Goal: Task Accomplishment & Management: Manage account settings

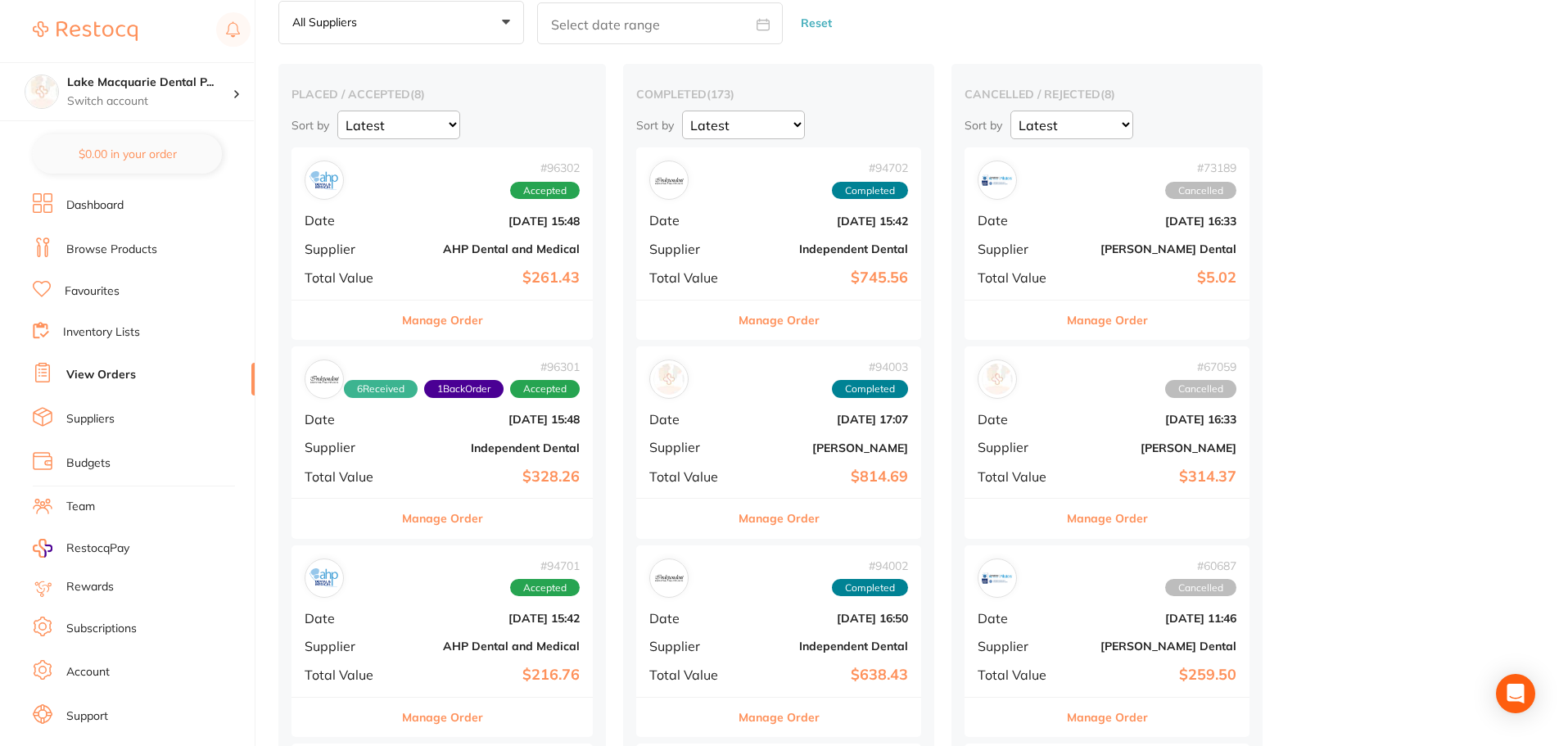
scroll to position [28, 0]
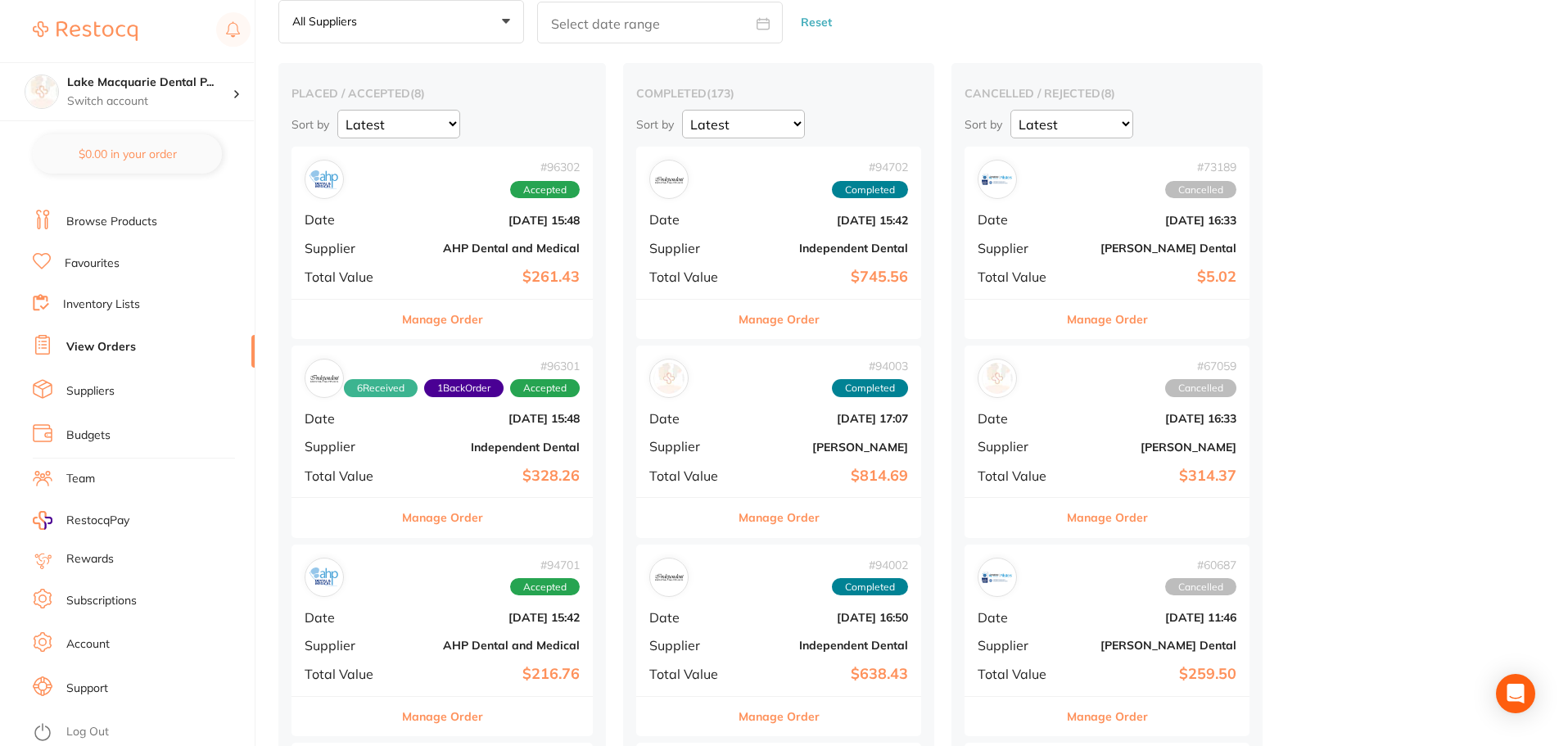
click at [454, 319] on button "Manage Order" at bounding box center [442, 319] width 81 height 39
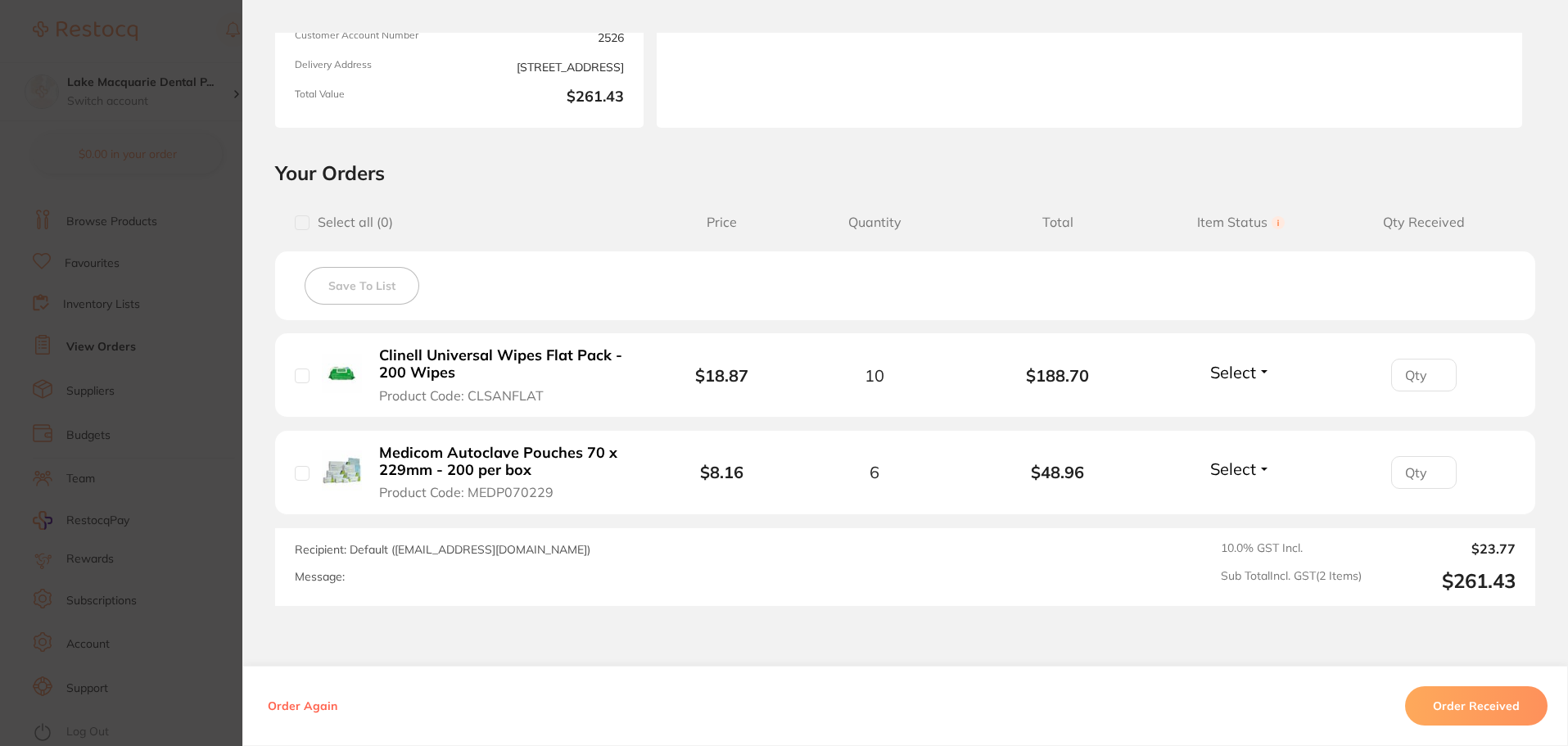
scroll to position [245, 0]
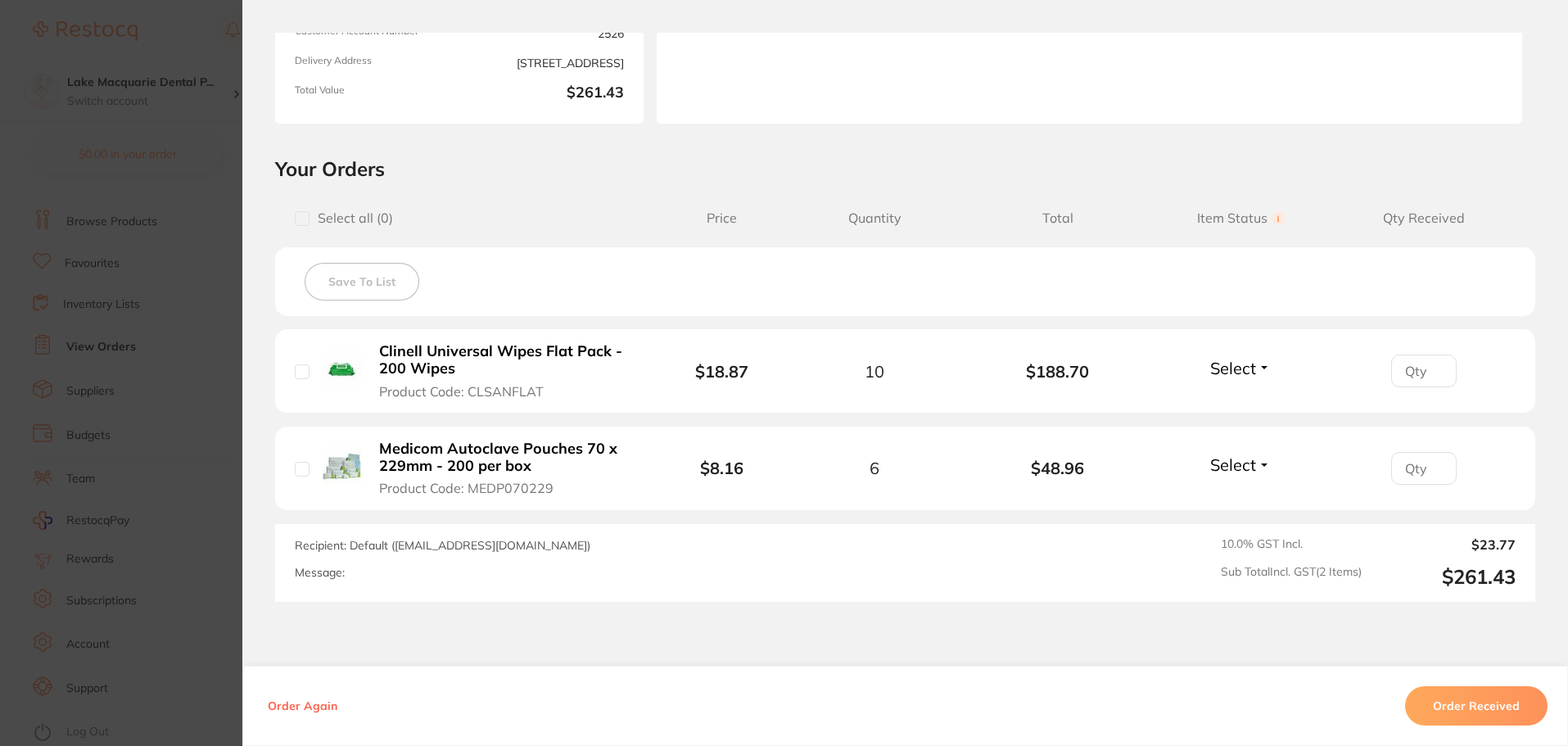
click at [1261, 471] on button "Select" at bounding box center [1240, 464] width 70 height 21
click at [1252, 498] on span "Received" at bounding box center [1241, 500] width 42 height 12
click at [1255, 372] on button "Select" at bounding box center [1240, 368] width 70 height 21
click at [1236, 407] on span "Received" at bounding box center [1241, 403] width 42 height 12
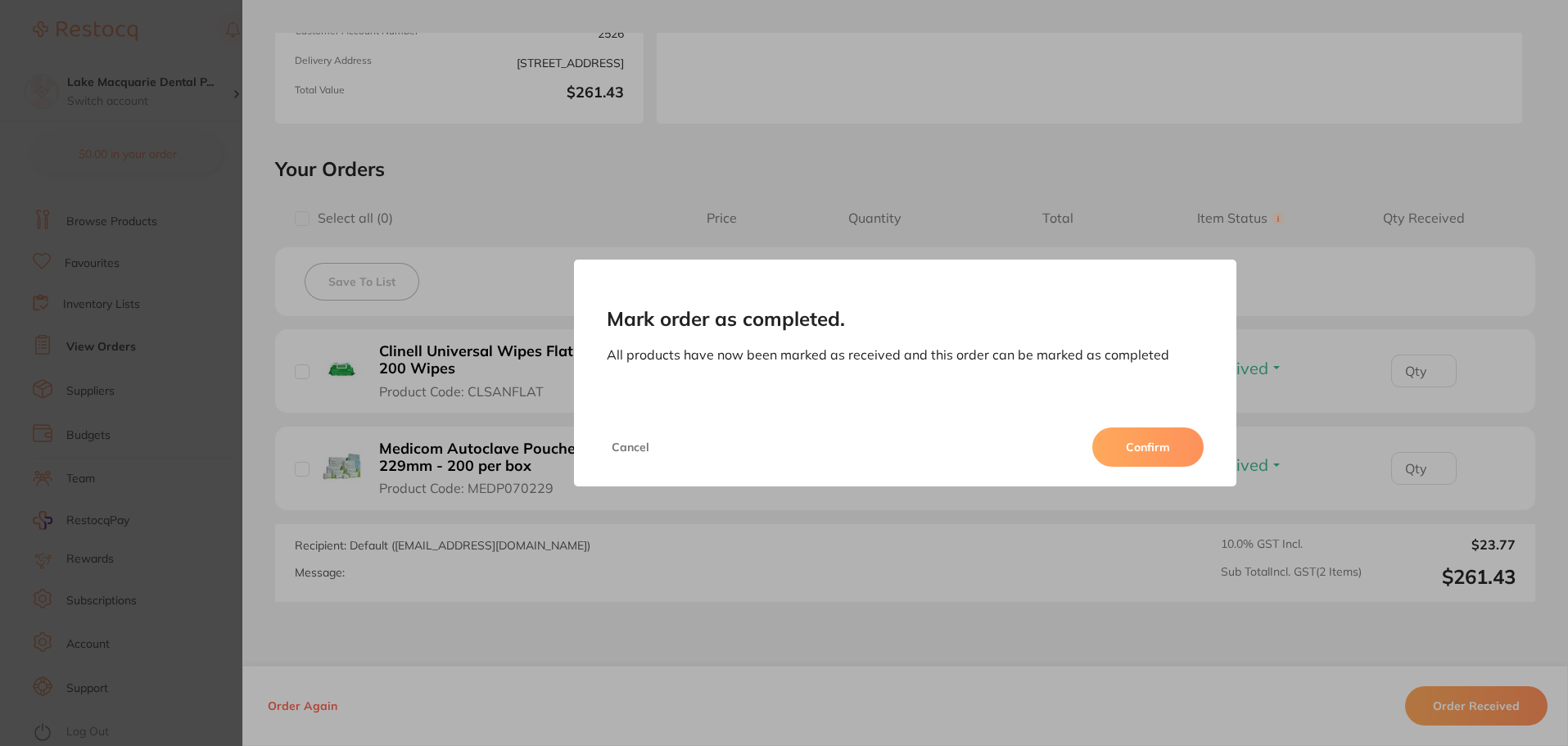
click at [1137, 451] on button "Confirm" at bounding box center [1147, 447] width 111 height 39
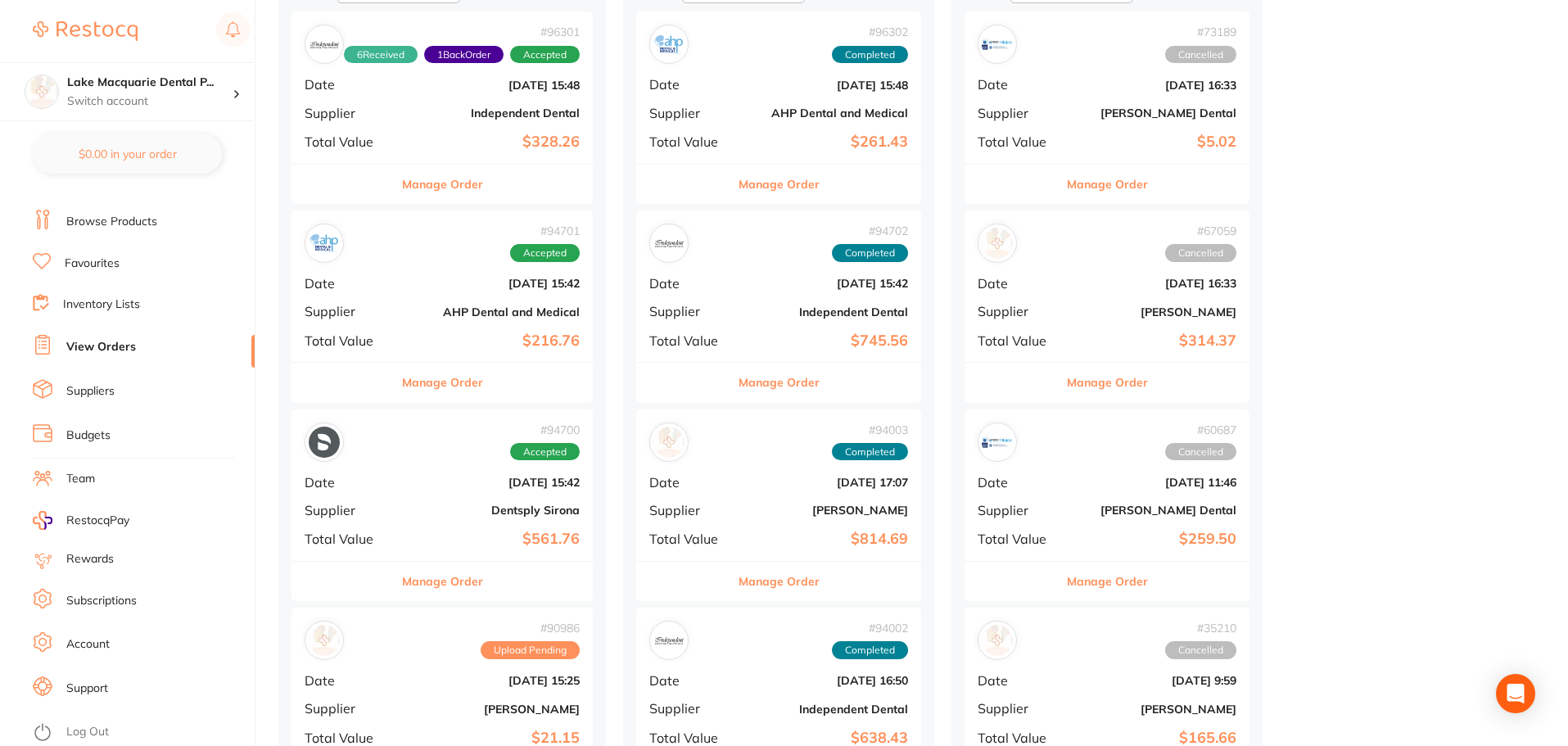
scroll to position [245, 0]
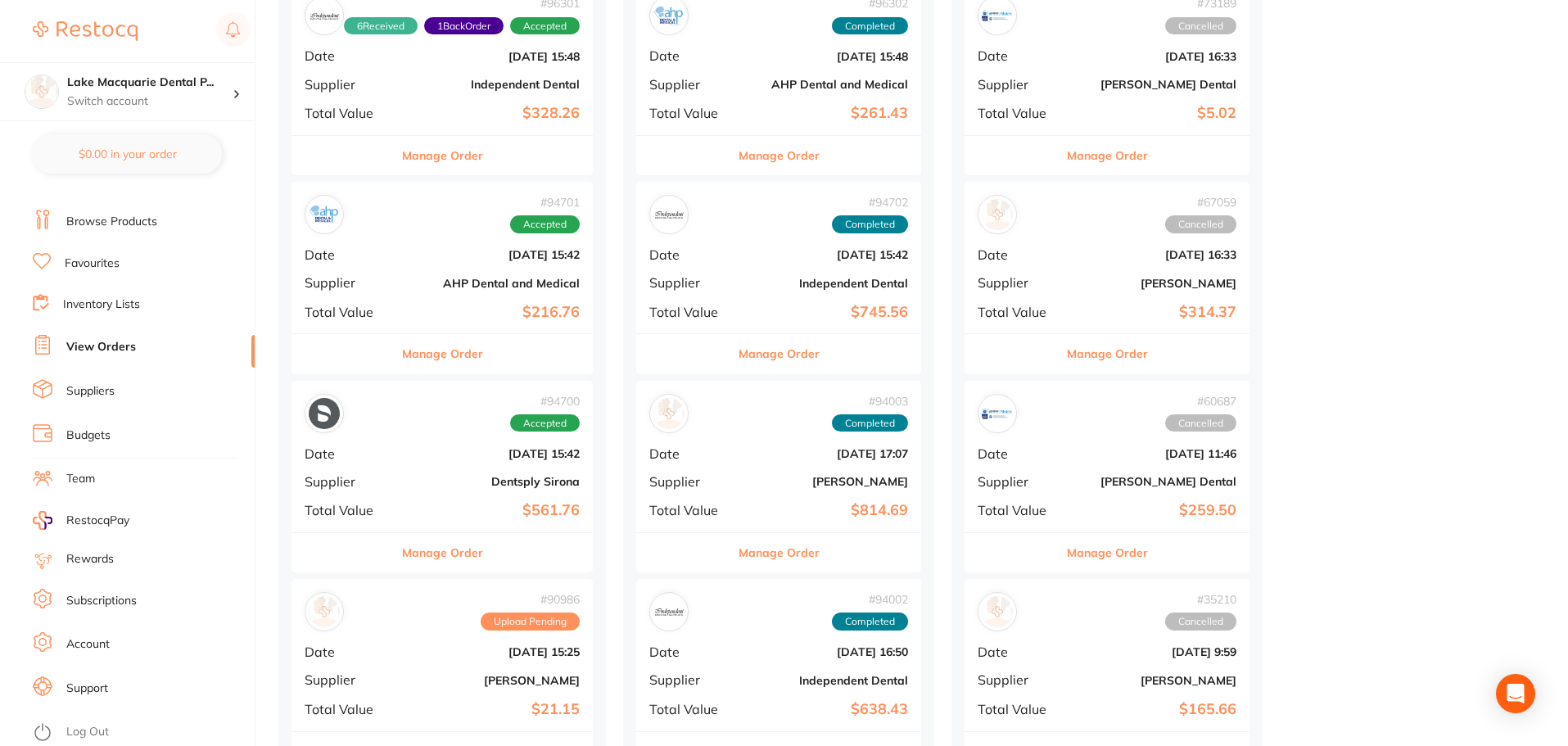
click at [455, 364] on button "Manage Order" at bounding box center [442, 354] width 81 height 39
